Goal: Task Accomplishment & Management: Use online tool/utility

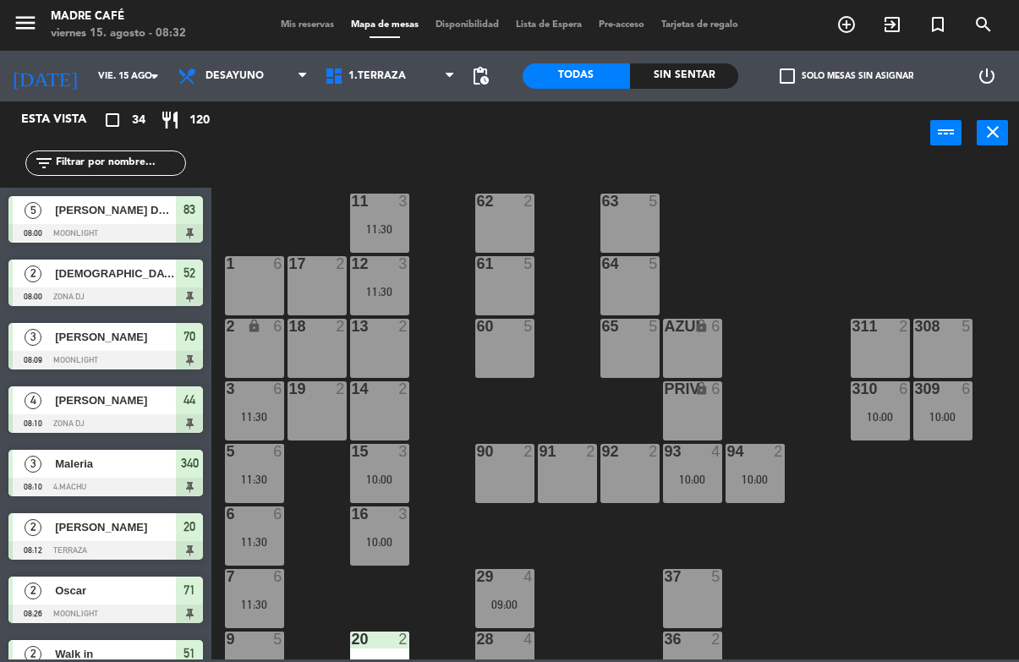
click at [857, 15] on icon "exit_to_app" at bounding box center [846, 24] width 20 height 20
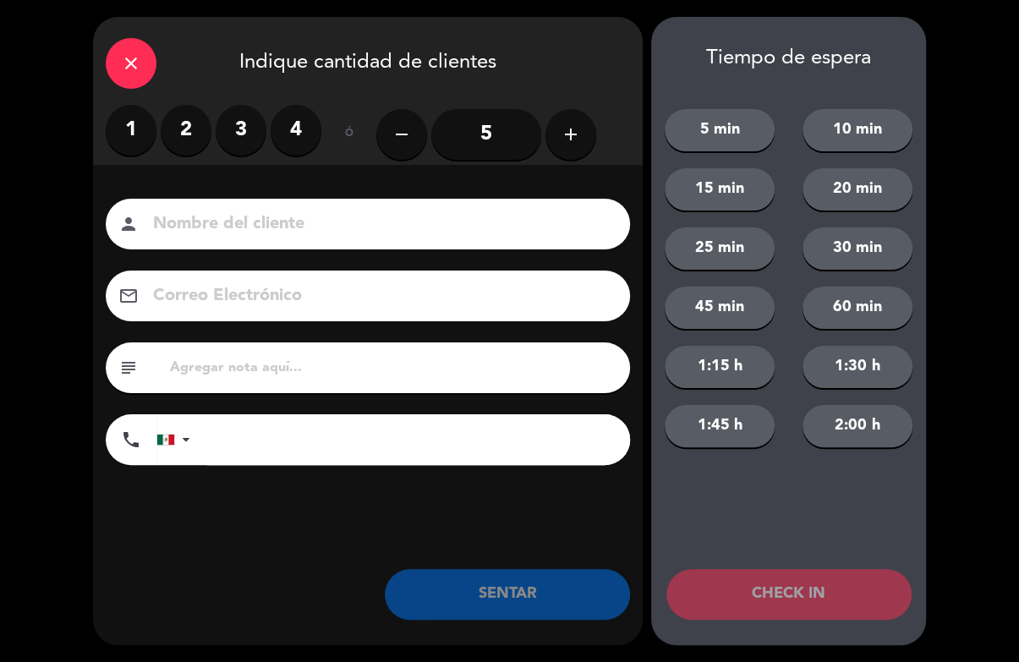
click at [184, 152] on label "2" at bounding box center [186, 130] width 51 height 51
click at [224, 235] on input at bounding box center [379, 225] width 457 height 30
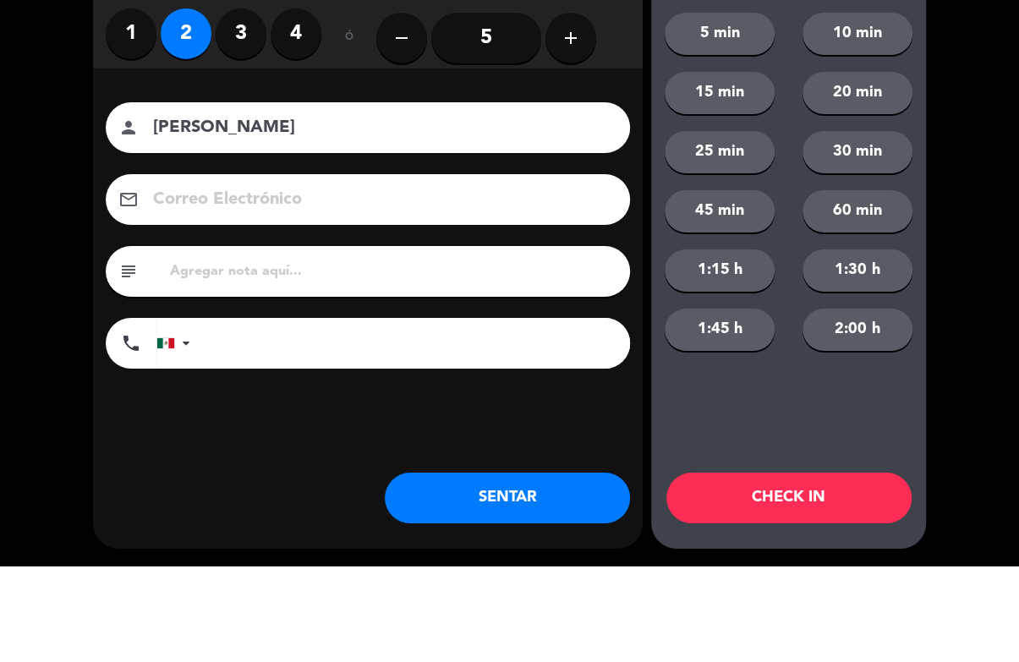
type input "[PERSON_NAME]"
click at [955, 198] on div "close Indique cantidad de clientes 1 2 3 4 ó remove 5 add Nombre del cliente pe…" at bounding box center [509, 331] width 1019 height 662
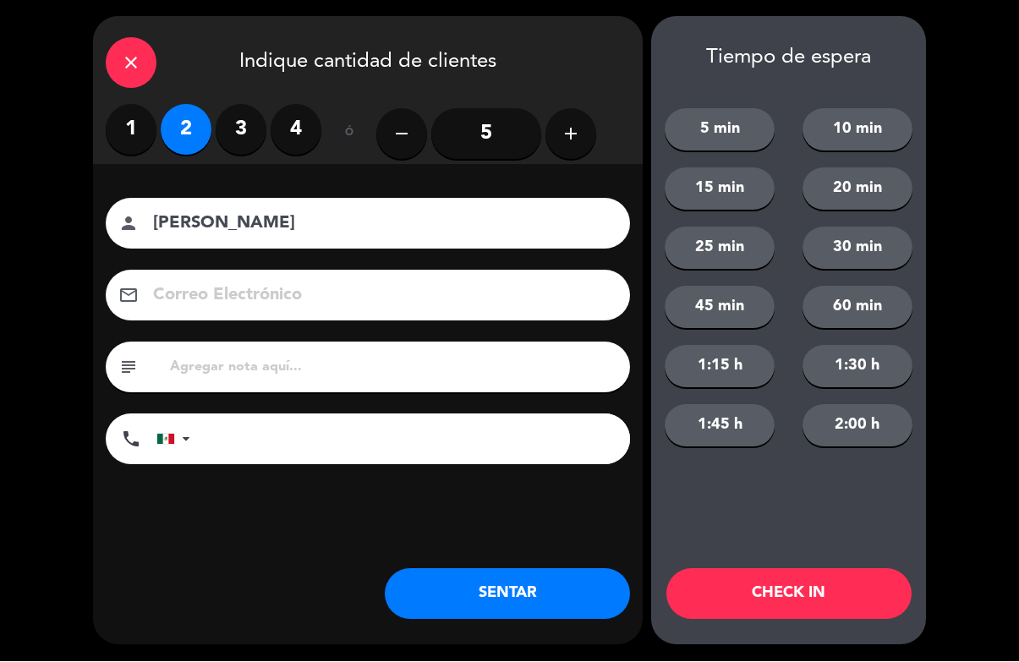
click at [867, 605] on button "CHECK IN" at bounding box center [788, 594] width 245 height 51
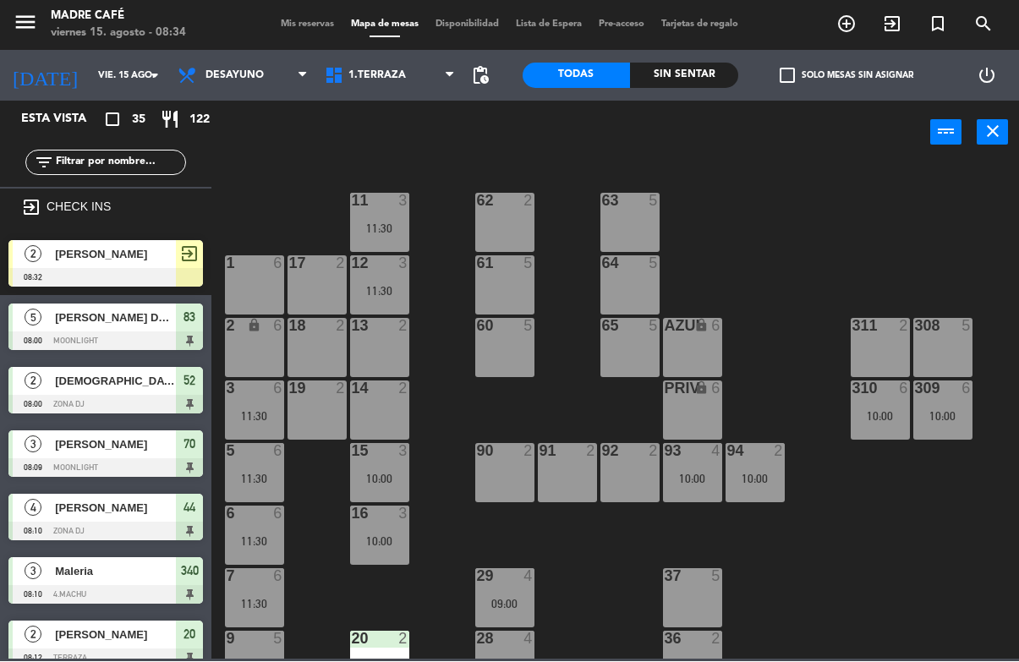
click at [910, 33] on span "exit_to_app" at bounding box center [892, 24] width 46 height 29
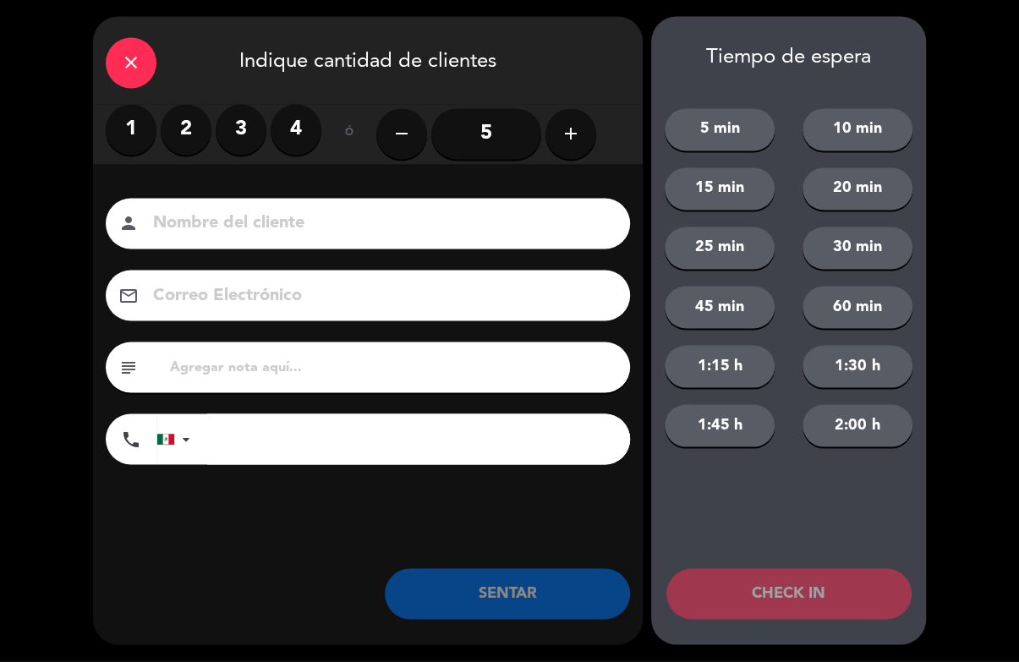
click at [189, 145] on label "2" at bounding box center [186, 130] width 51 height 51
click at [217, 233] on input at bounding box center [379, 225] width 457 height 30
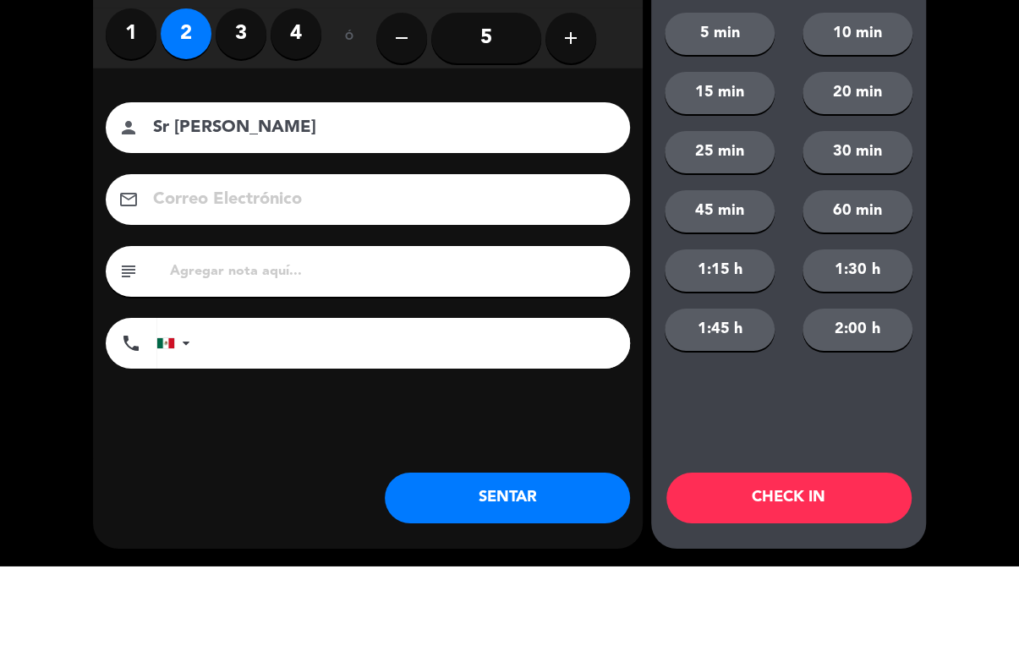
type input "Sr [PERSON_NAME]"
click at [998, 179] on div "close Indique cantidad de clientes 1 2 3 4 ó remove 5 add Nombre del cliente pe…" at bounding box center [509, 331] width 1019 height 662
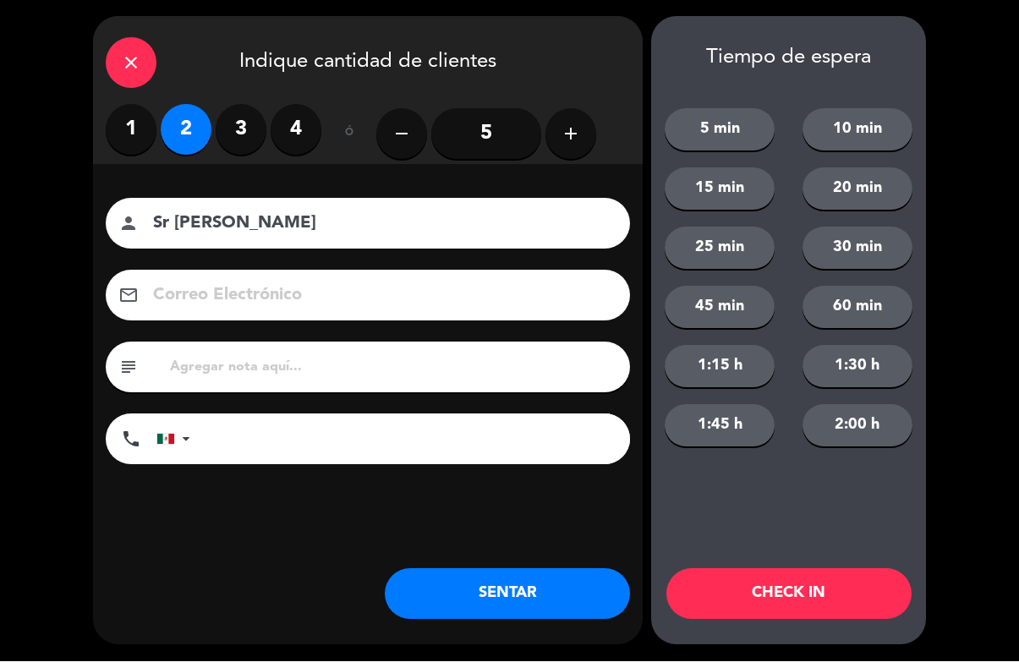
click at [836, 591] on button "CHECK IN" at bounding box center [788, 594] width 245 height 51
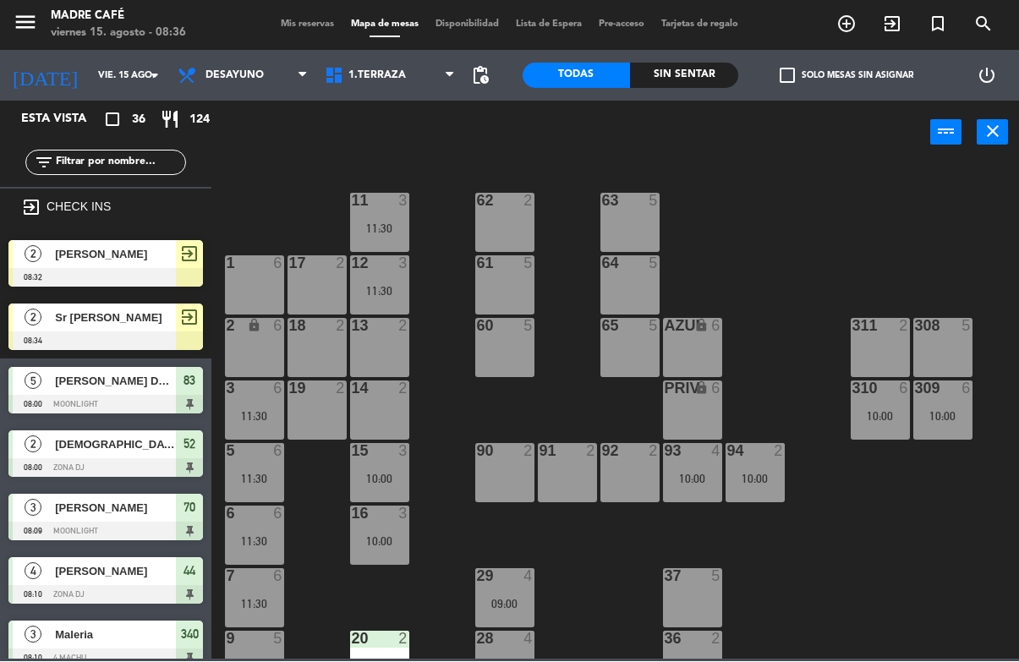
click at [673, 101] on div "power_input close" at bounding box center [570, 133] width 719 height 64
click at [690, 85] on div "Sin sentar" at bounding box center [684, 75] width 108 height 25
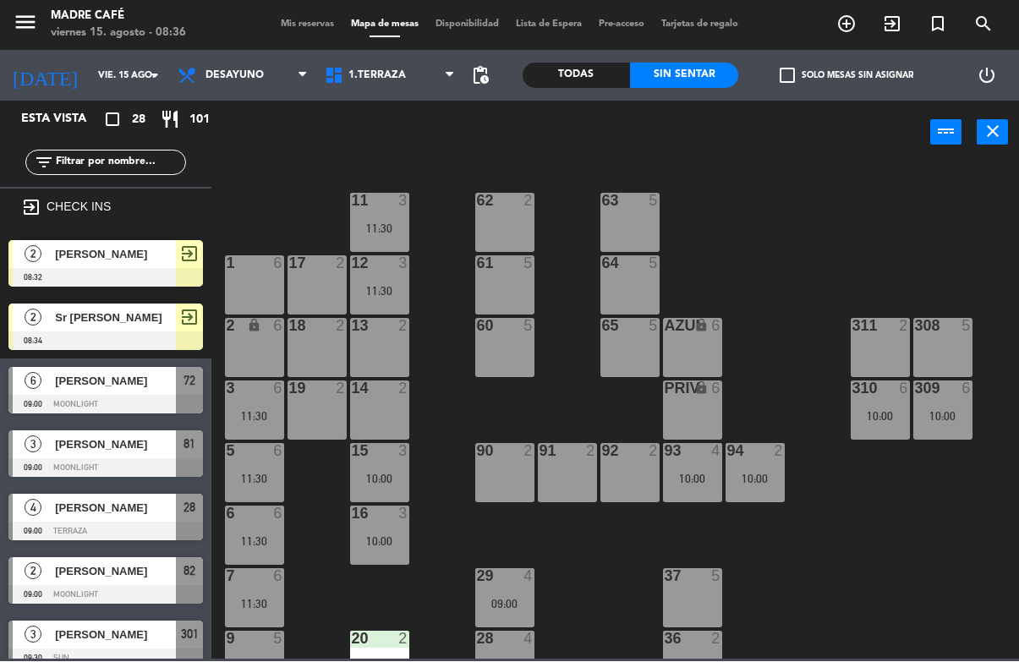
click at [140, 164] on input "text" at bounding box center [119, 163] width 131 height 19
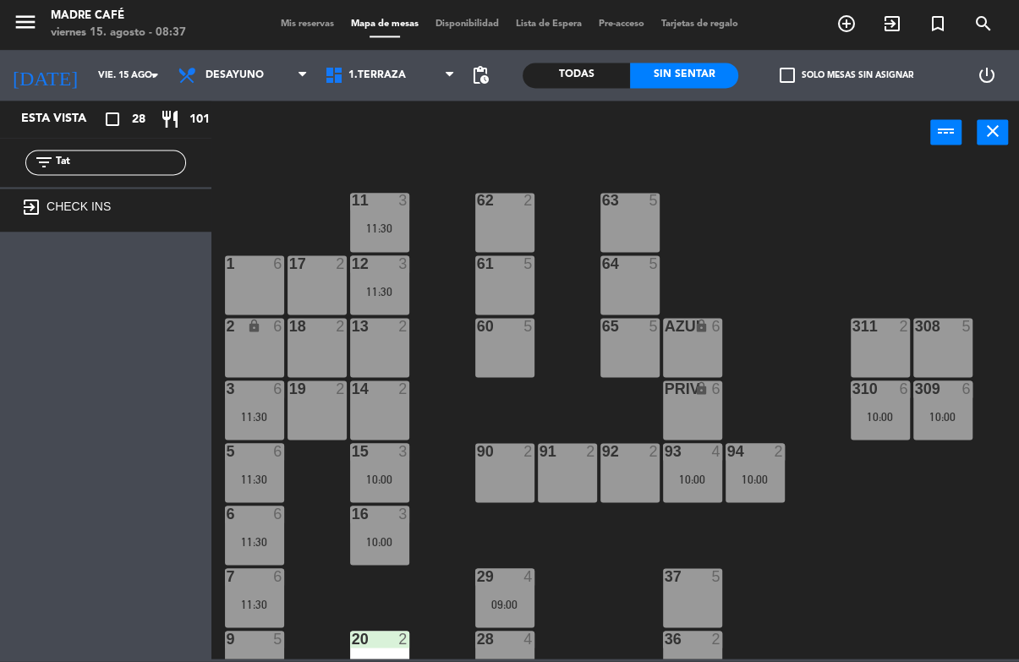
click at [831, 178] on div "11 3 11:30 63 5 62 2 12 3 11:30 1 6 61 5 64 5 17 2 13 2 2 lock 6 60 5 65 5 308 …" at bounding box center [621, 411] width 798 height 496
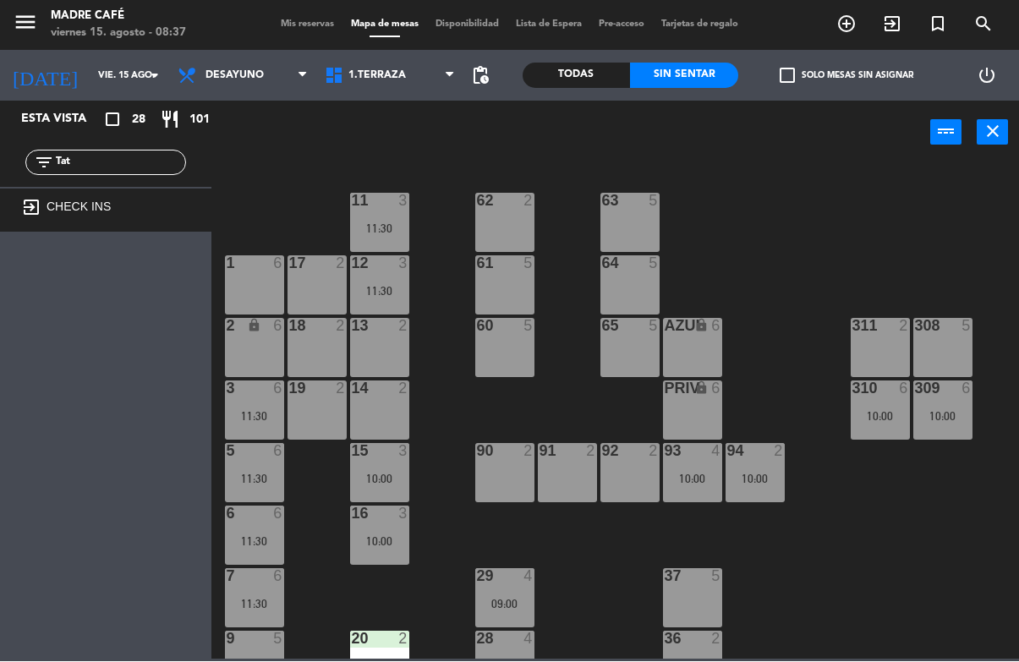
click at [137, 165] on input "Tat" at bounding box center [119, 163] width 131 height 19
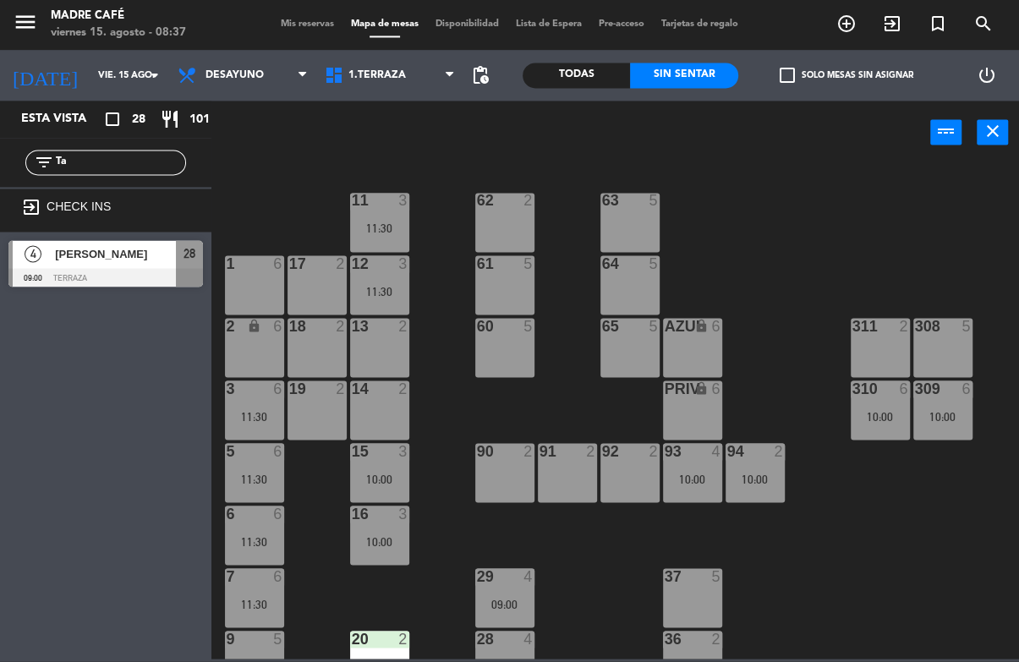
type input "T"
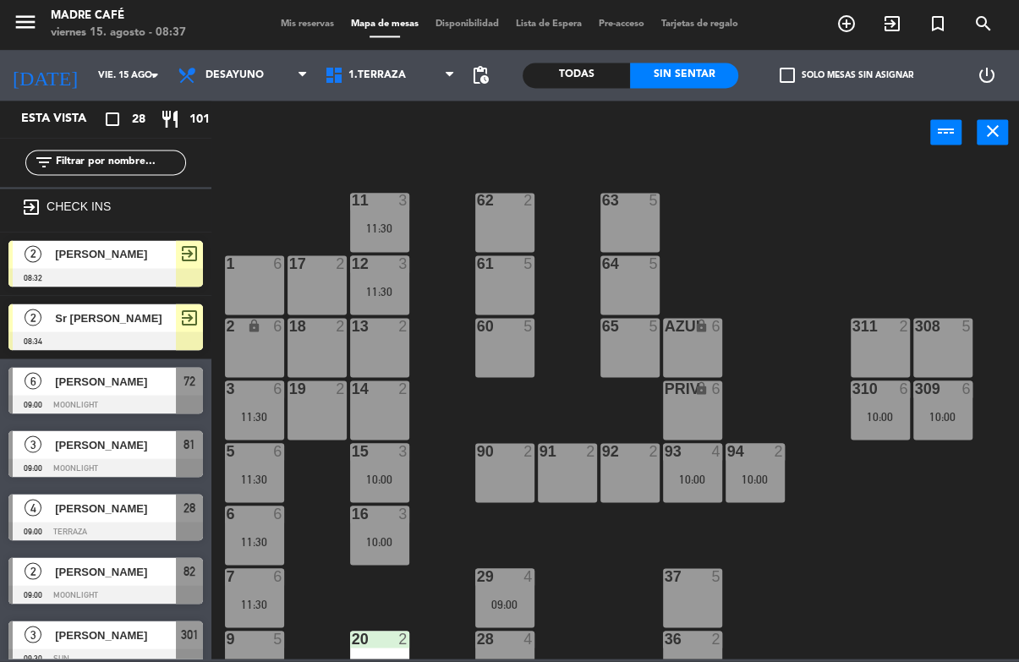
click at [883, 197] on div "11 3 11:30 63 5 62 2 12 3 11:30 1 6 61 5 64 5 17 2 13 2 2 lock 6 60 5 65 5 308 …" at bounding box center [621, 411] width 798 height 496
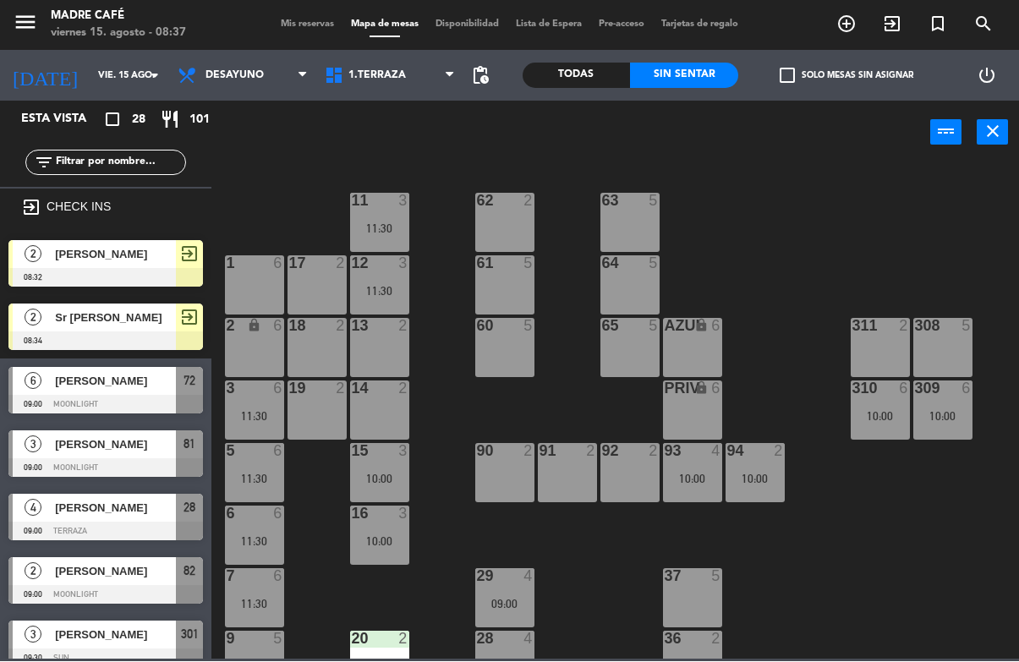
click at [888, 35] on span "exit_to_app" at bounding box center [892, 24] width 46 height 29
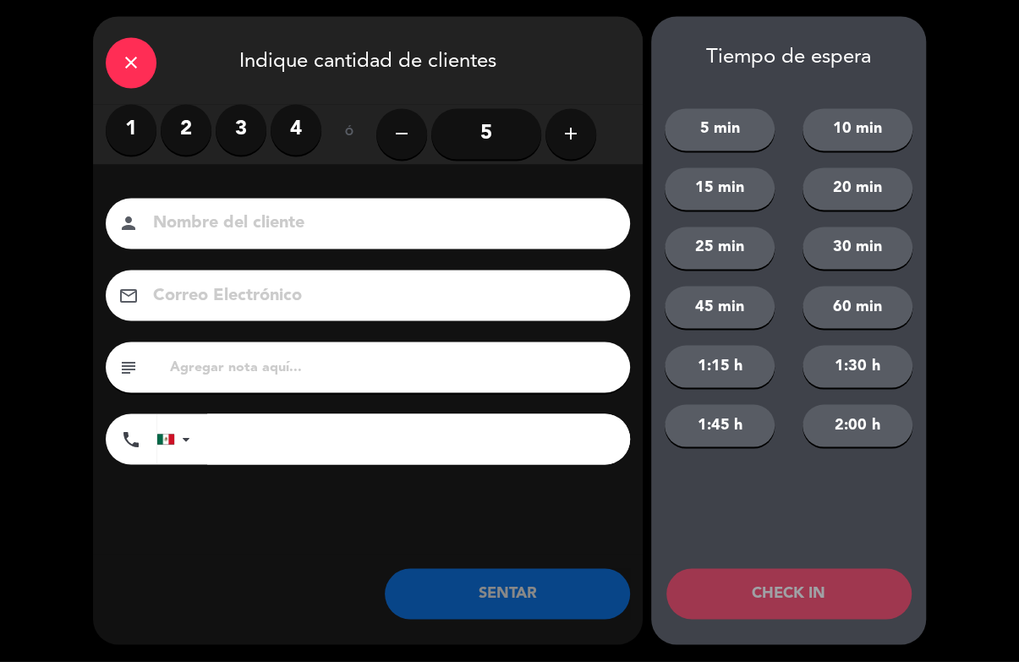
click at [176, 140] on label "2" at bounding box center [186, 130] width 51 height 51
click at [250, 218] on input at bounding box center [379, 225] width 457 height 30
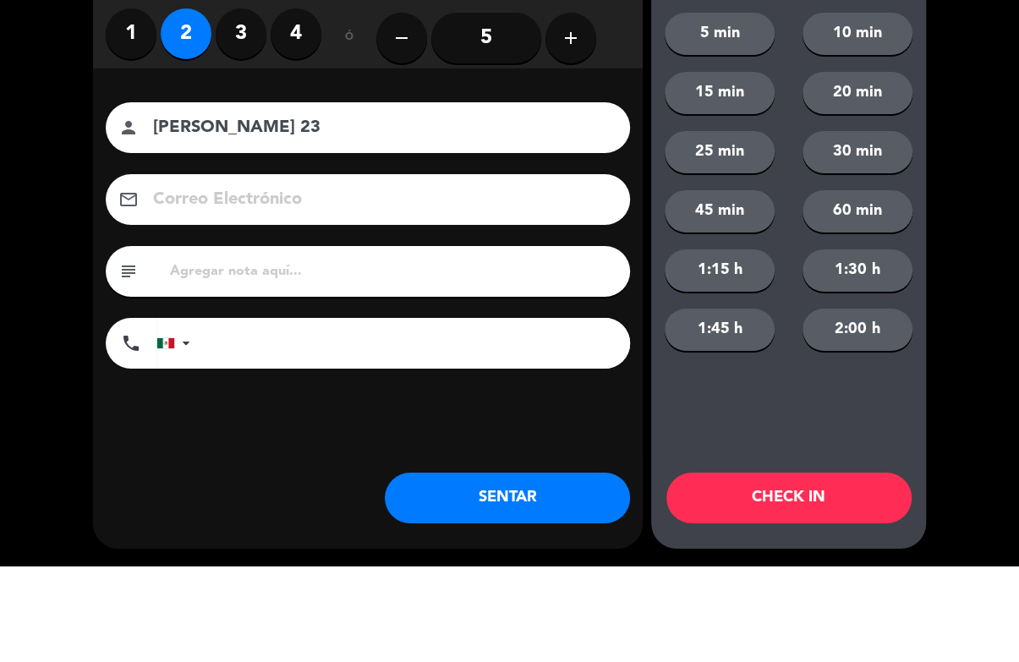
type input "[PERSON_NAME] 23"
click at [989, 169] on div "close Indique cantidad de clientes 1 2 3 4 ó remove 5 add Nombre del cliente pe…" at bounding box center [509, 331] width 1019 height 662
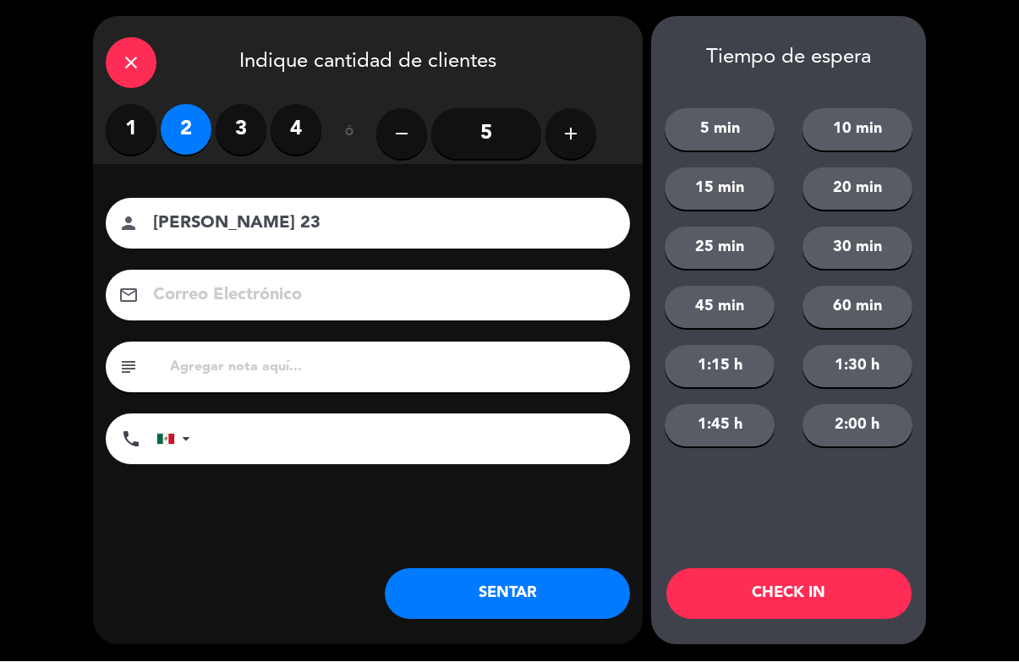
click at [901, 611] on button "CHECK IN" at bounding box center [788, 594] width 245 height 51
click at [918, 598] on div "CHECK IN" at bounding box center [788, 594] width 275 height 51
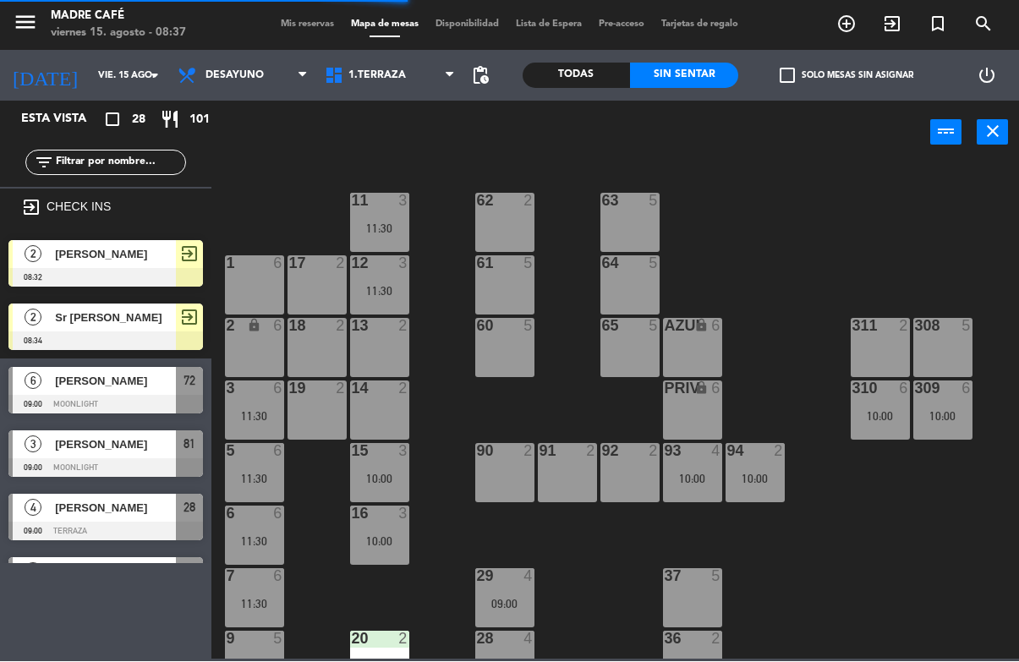
click at [904, 31] on span "exit_to_app" at bounding box center [892, 24] width 46 height 29
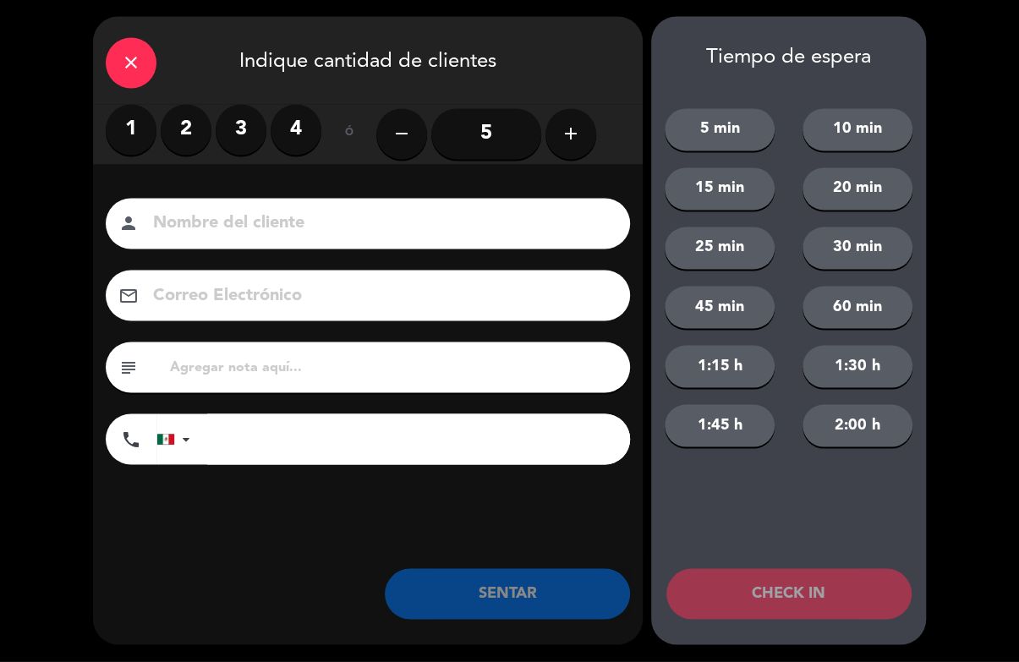
click at [188, 146] on label "2" at bounding box center [186, 130] width 51 height 51
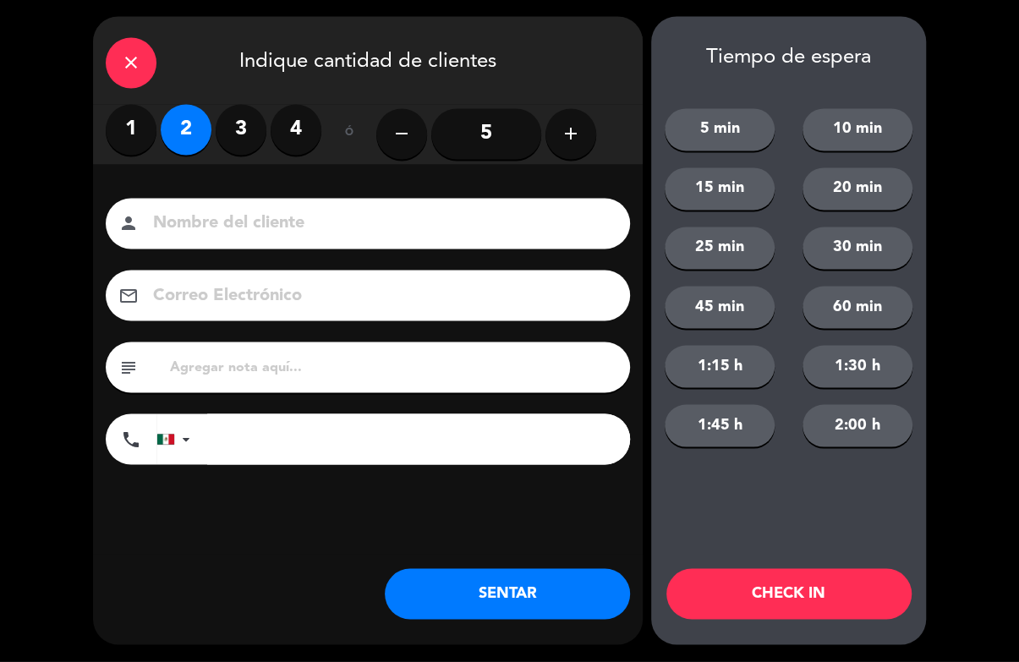
click at [215, 229] on input at bounding box center [379, 225] width 457 height 30
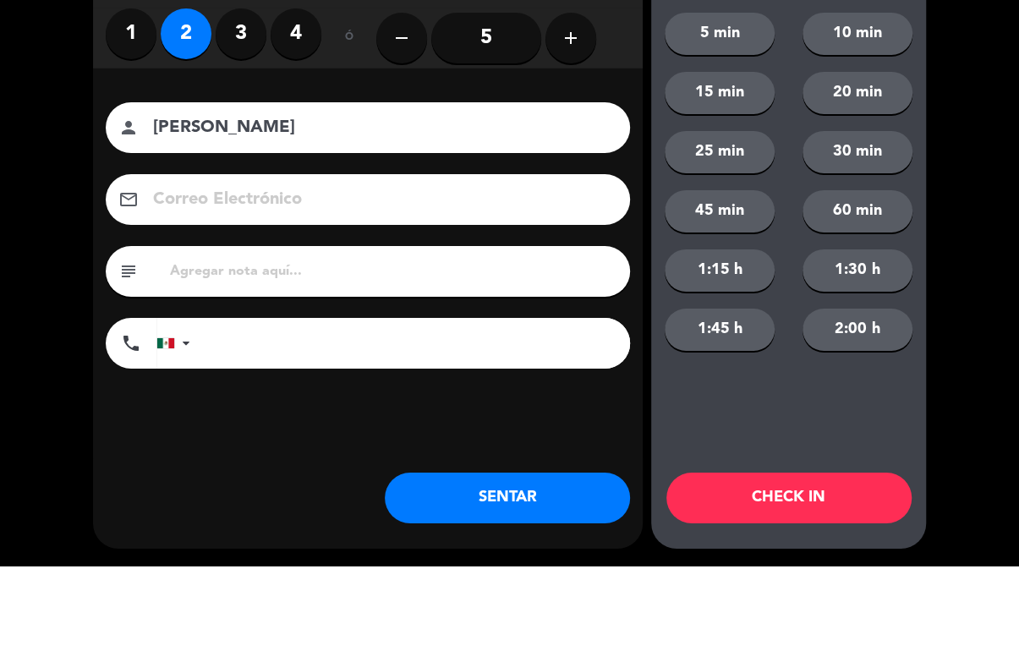
click at [963, 136] on div "close Indique cantidad de clientes 1 2 3 4 ó remove 5 add Nombre del cliente pe…" at bounding box center [509, 331] width 1019 height 662
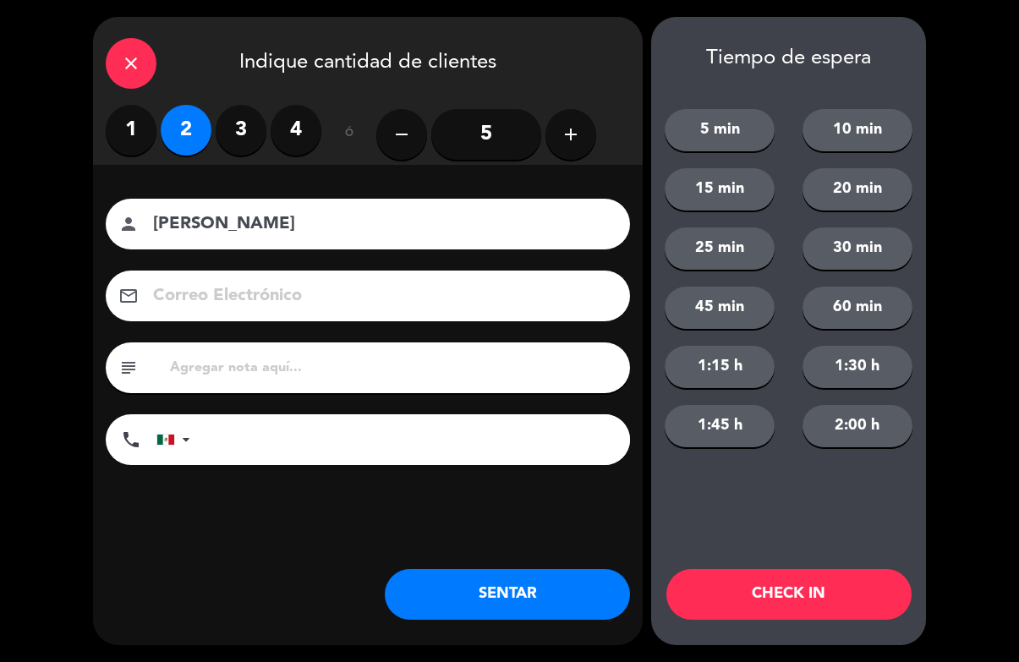
click at [357, 228] on input "[PERSON_NAME]" at bounding box center [379, 225] width 457 height 30
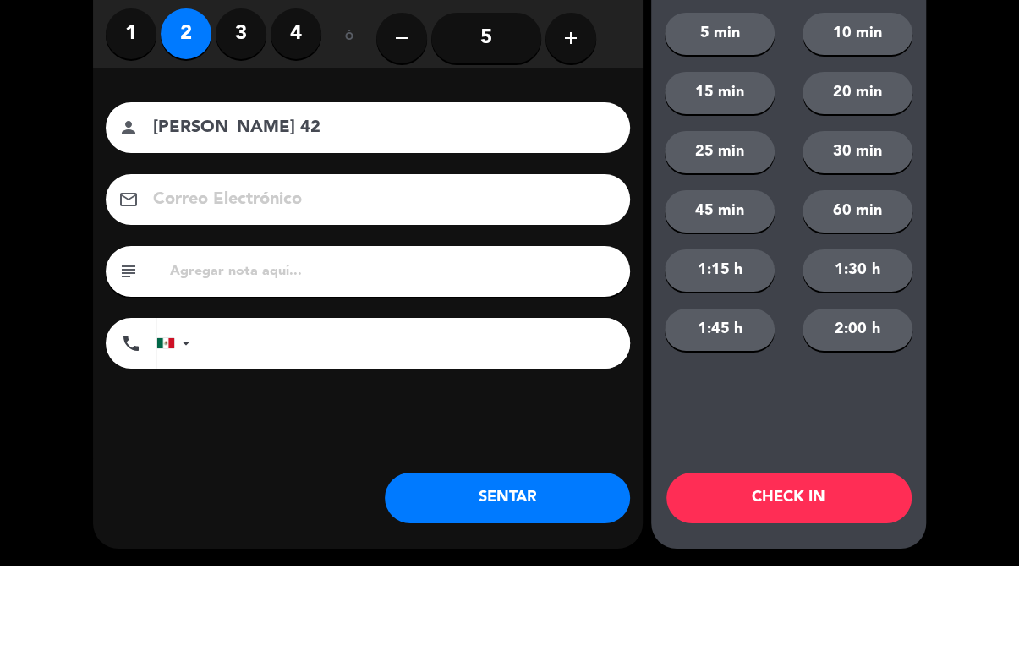
type input "[PERSON_NAME] 42"
click at [967, 198] on div "close Indique cantidad de clientes 1 2 3 4 ó remove 5 add Nombre del cliente pe…" at bounding box center [509, 331] width 1019 height 662
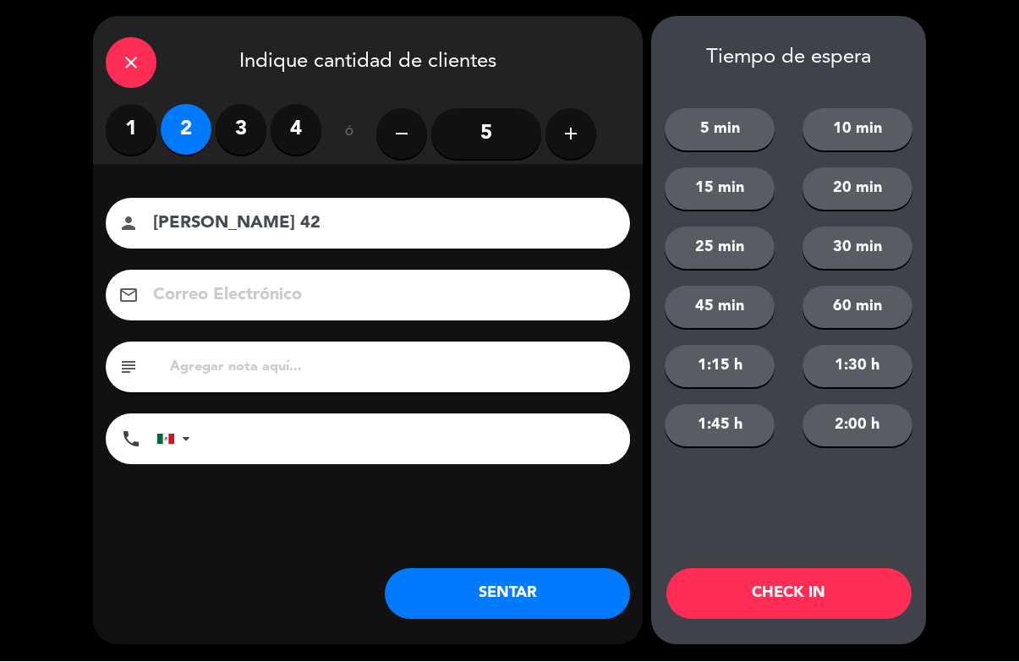
click at [868, 587] on button "CHECK IN" at bounding box center [788, 594] width 245 height 51
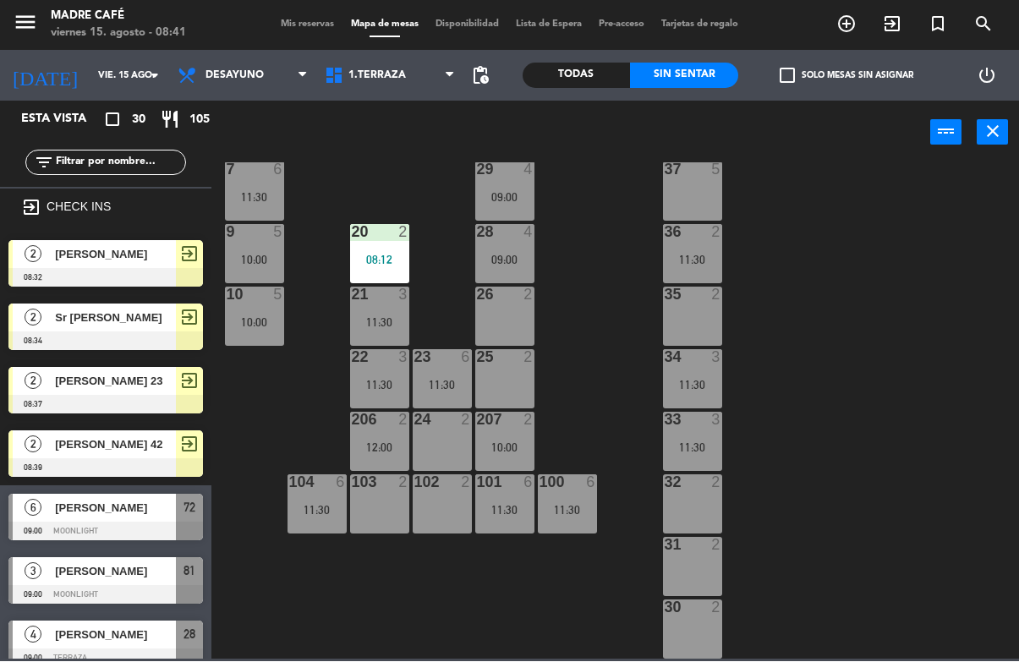
scroll to position [407, 0]
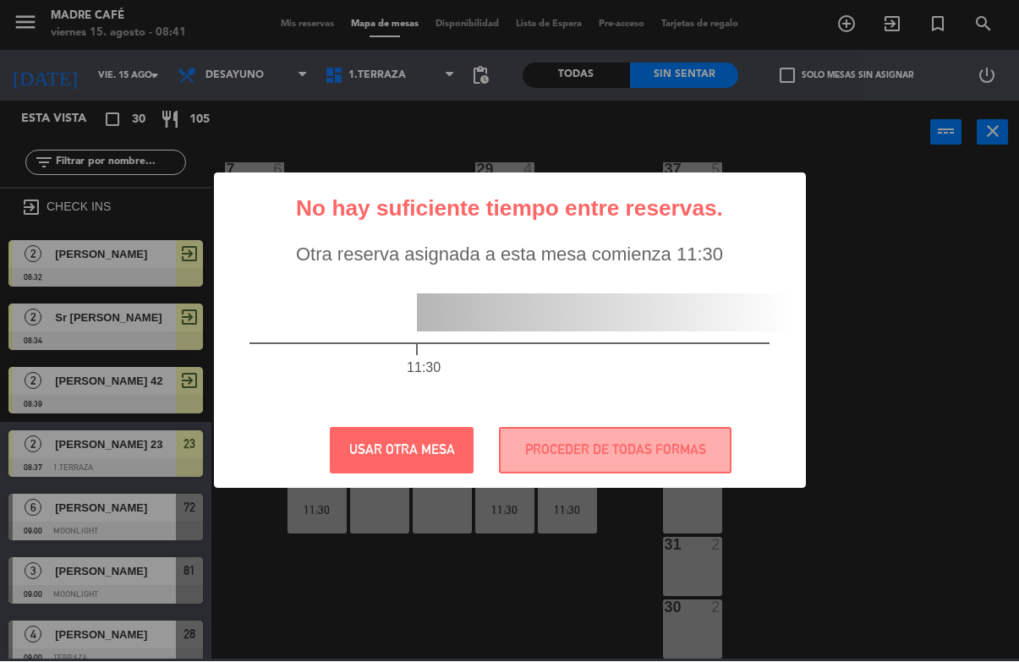
click at [628, 430] on button "PROCEDER DE TODAS FORMAS" at bounding box center [615, 451] width 233 height 47
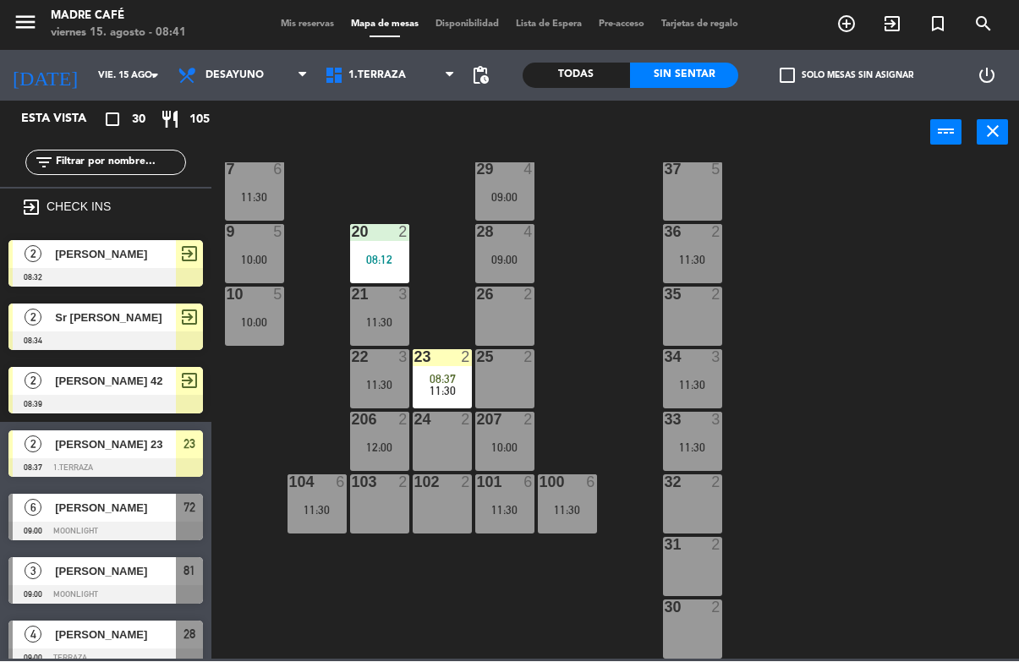
click at [441, 385] on span "11:30" at bounding box center [443, 392] width 26 height 14
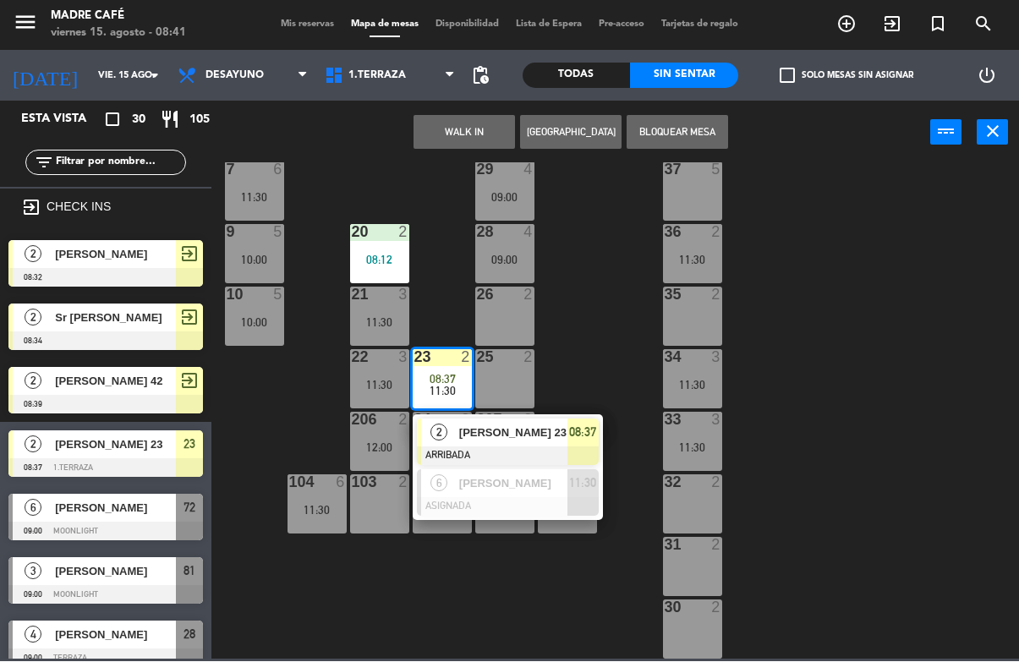
click at [514, 429] on span "[PERSON_NAME] 23" at bounding box center [513, 434] width 108 height 18
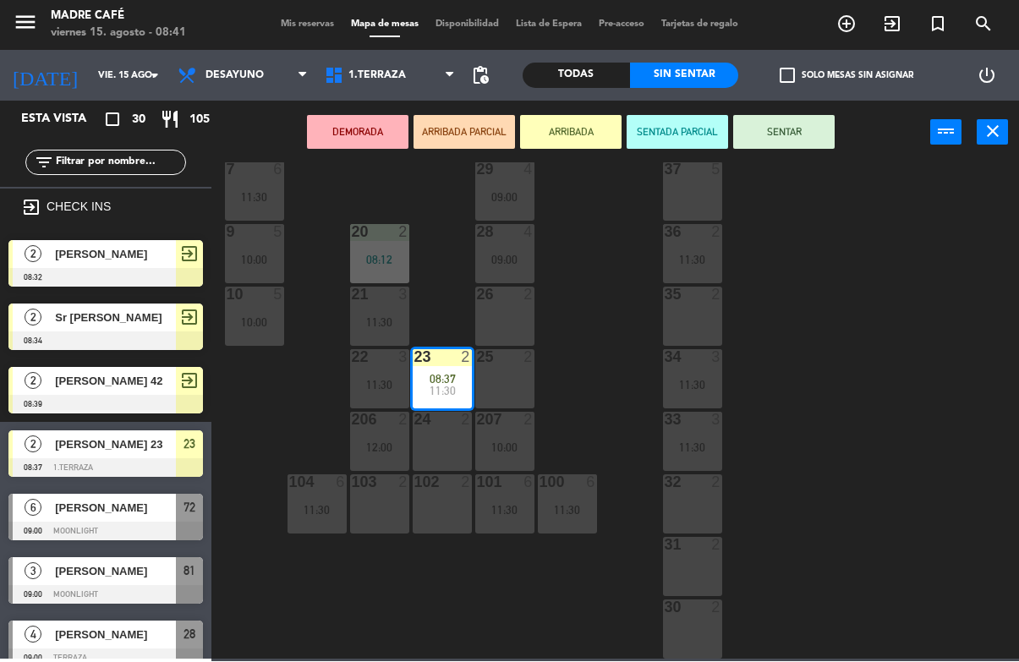
click at [792, 146] on button "SENTAR" at bounding box center [783, 133] width 101 height 34
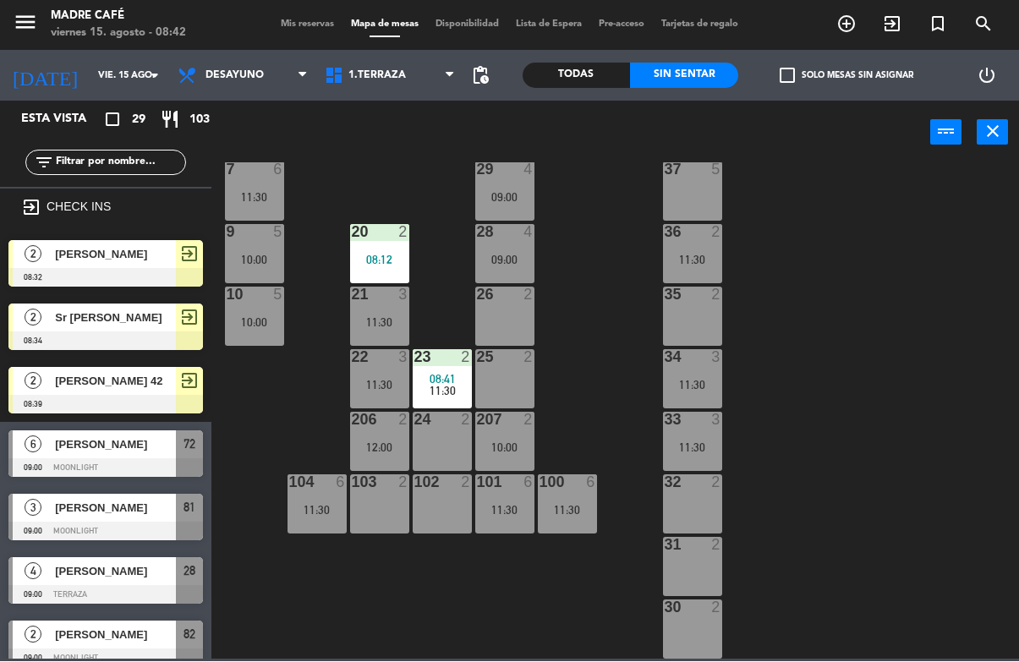
click at [393, 91] on span "1.Terraza" at bounding box center [389, 76] width 147 height 37
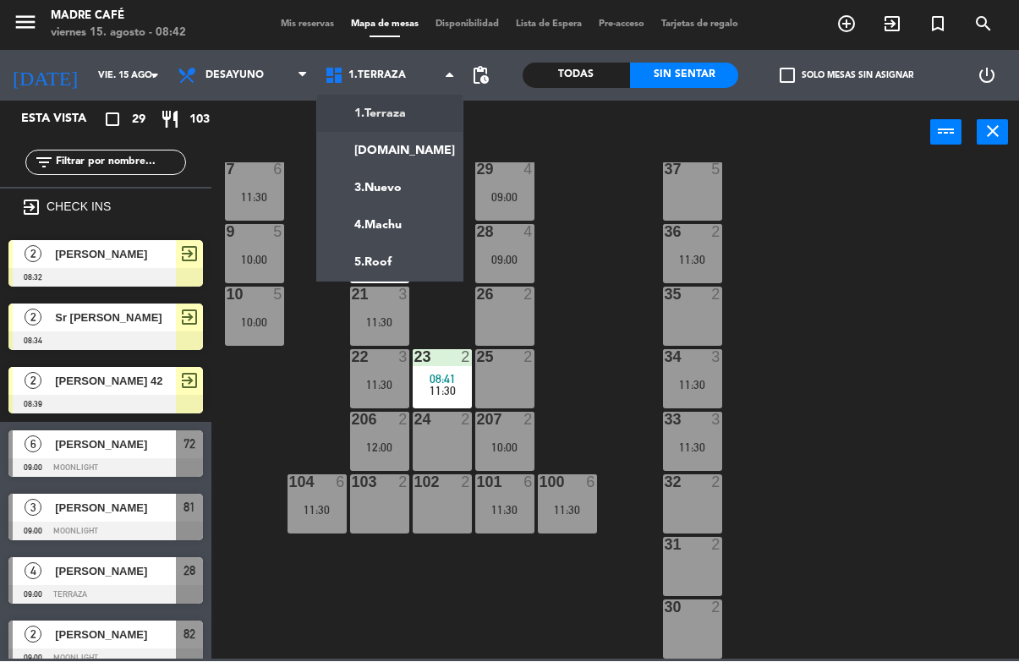
click at [425, 154] on ng-component "menu Madre Café viernes 15. agosto - 08:42 Mis reservas Mapa de mesas Disponibi…" at bounding box center [509, 330] width 1019 height 660
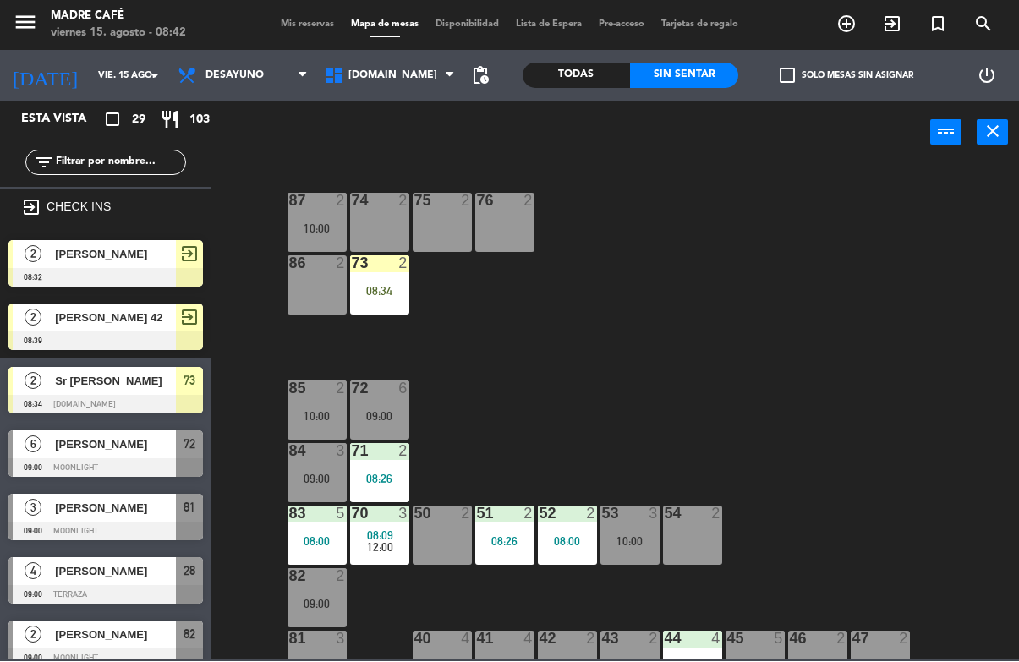
click at [373, 312] on div "73 2 08:34" at bounding box center [379, 285] width 59 height 59
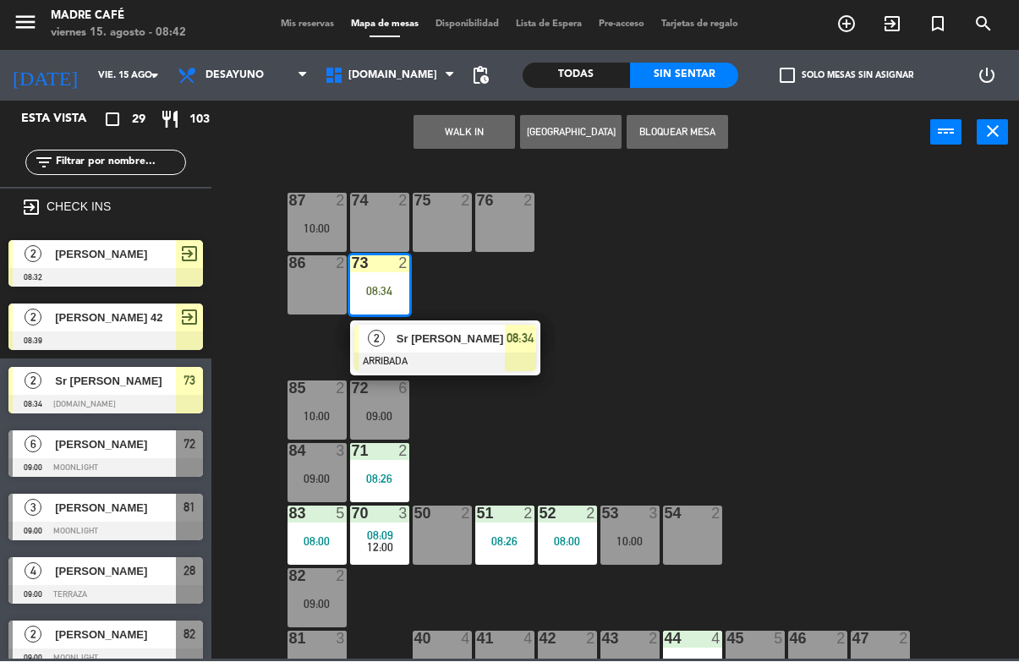
click at [420, 364] on div at bounding box center [445, 363] width 182 height 19
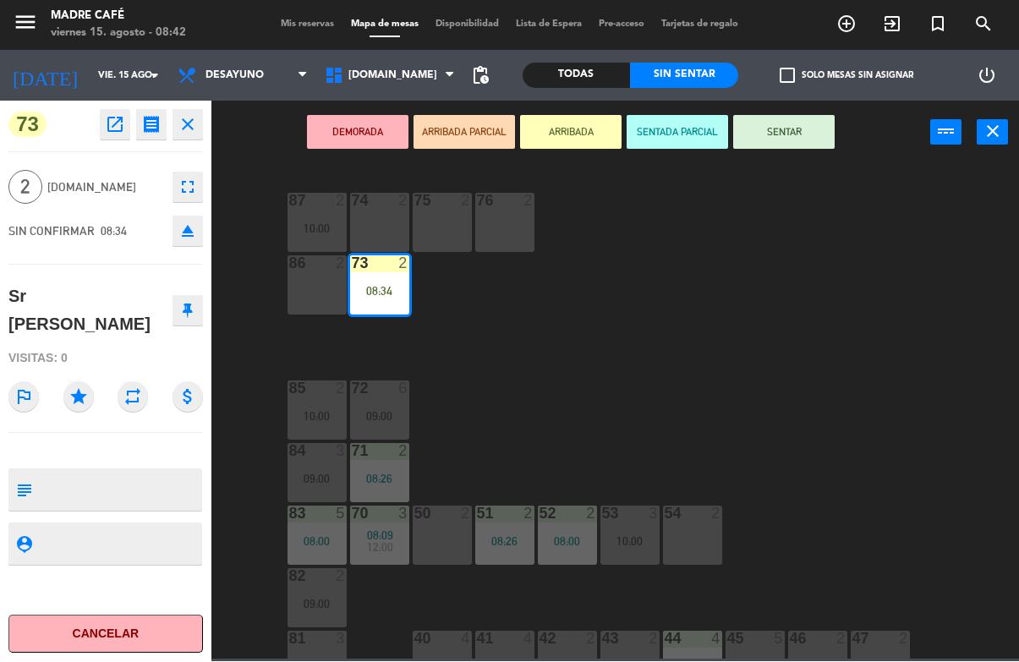
click at [801, 130] on button "SENTAR" at bounding box center [783, 133] width 101 height 34
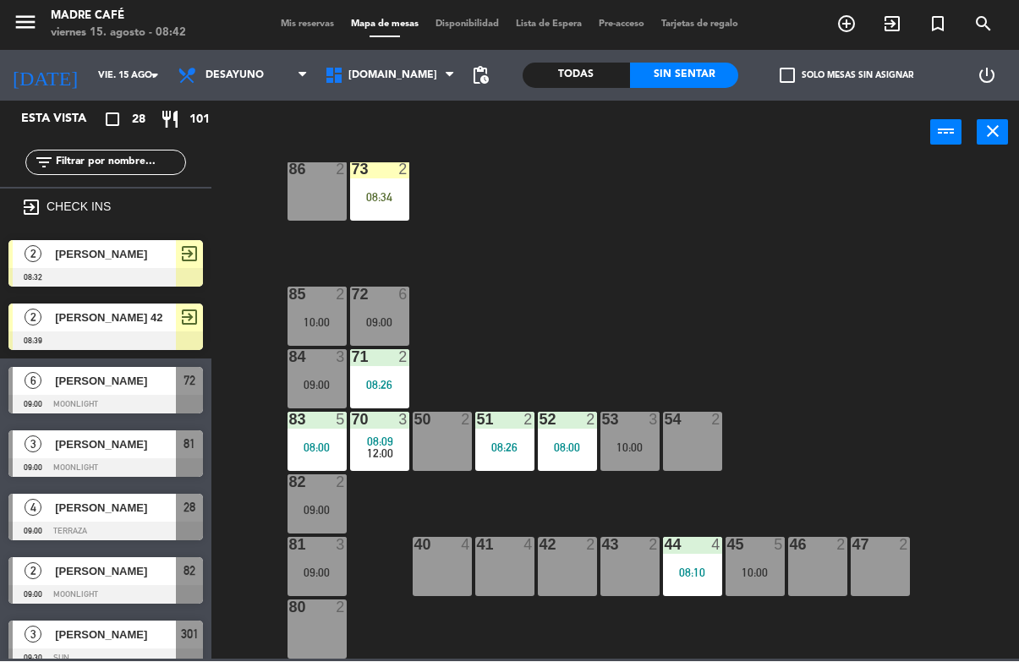
scroll to position [94, 0]
click at [419, 204] on div "87 2 10:00 74 2 75 2 76 2 86 2 73 2 08:42 72 6 09:00 85 2 10:00 71 2 08:26 84 3…" at bounding box center [621, 411] width 798 height 496
